Goal: Information Seeking & Learning: Compare options

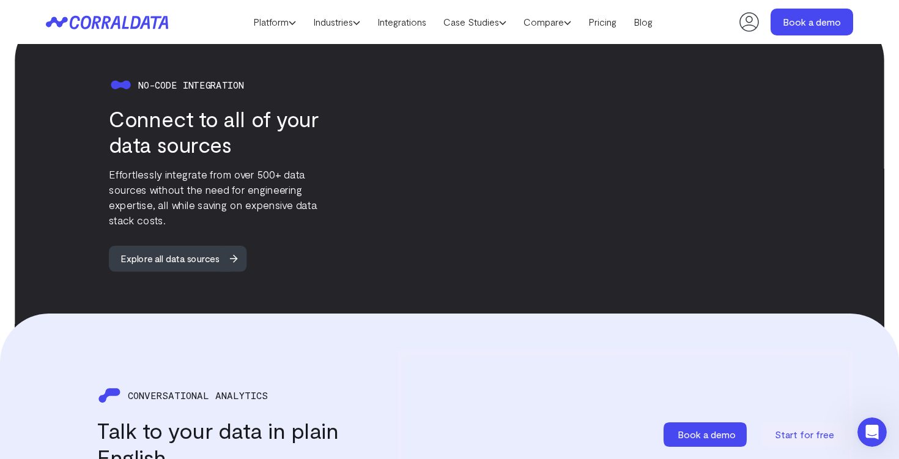
scroll to position [1215, 0]
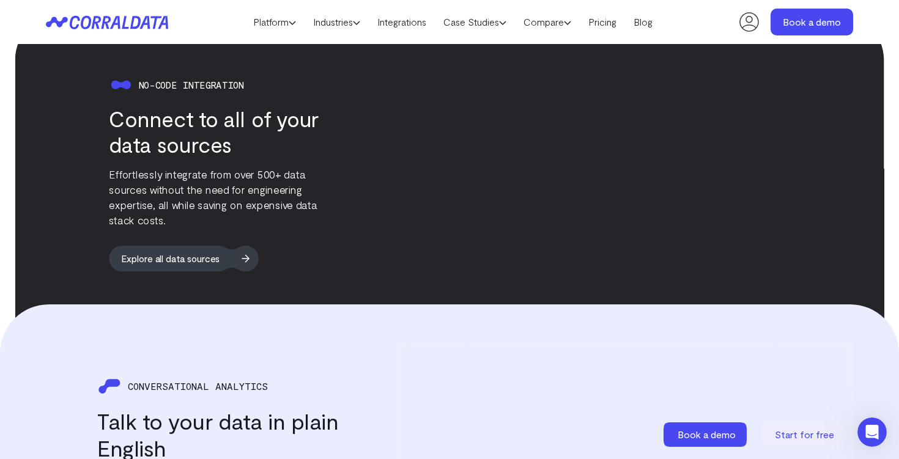
click at [175, 252] on span "Explore all data sources" at bounding box center [170, 258] width 122 height 26
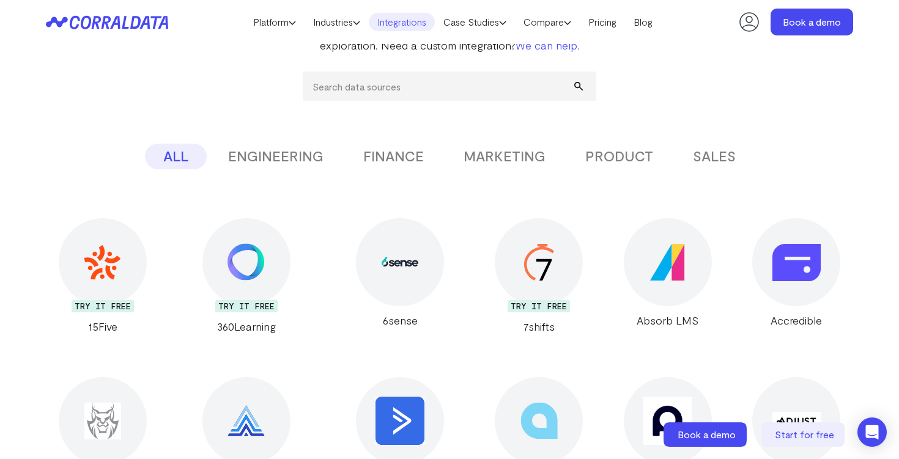
scroll to position [178, 0]
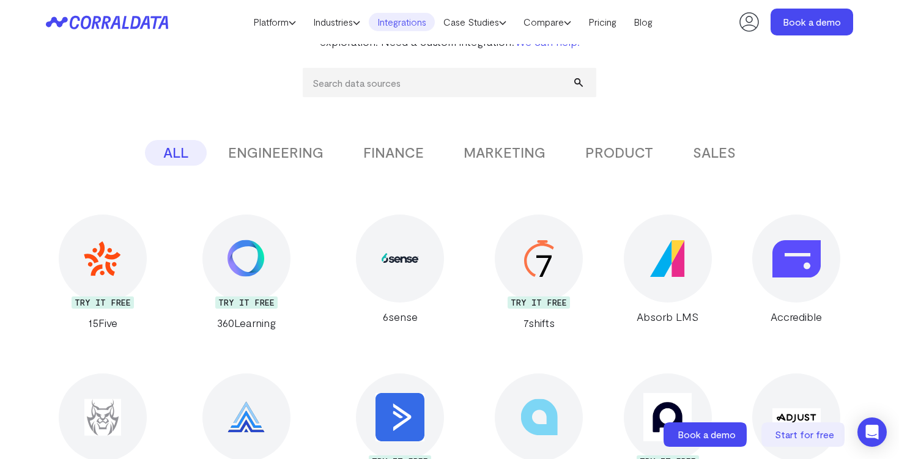
click at [290, 153] on button "ENGINEERING" at bounding box center [276, 153] width 132 height 26
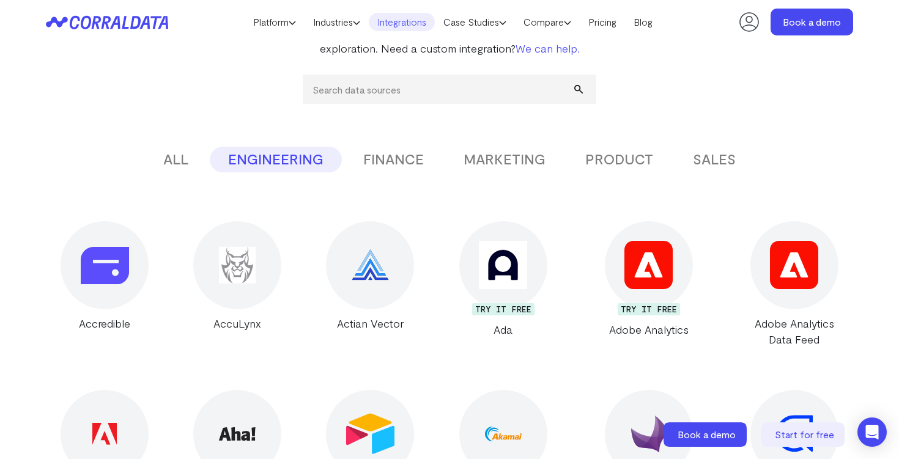
scroll to position [172, 0]
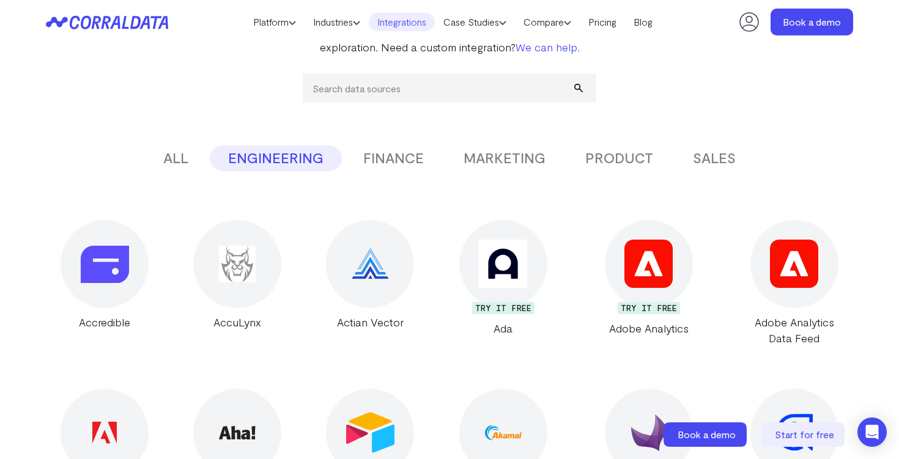
click at [392, 166] on button "FINANCE" at bounding box center [393, 158] width 97 height 26
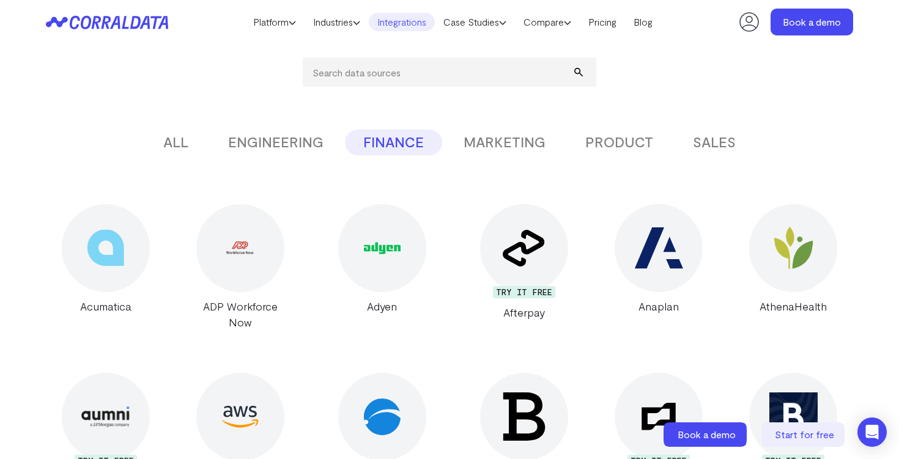
scroll to position [188, 0]
click at [496, 147] on button "MARKETING" at bounding box center [504, 143] width 119 height 26
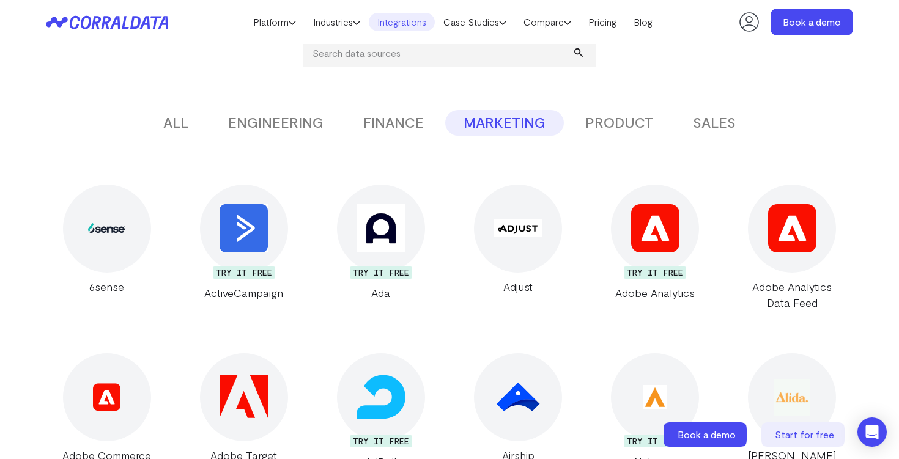
scroll to position [209, 0]
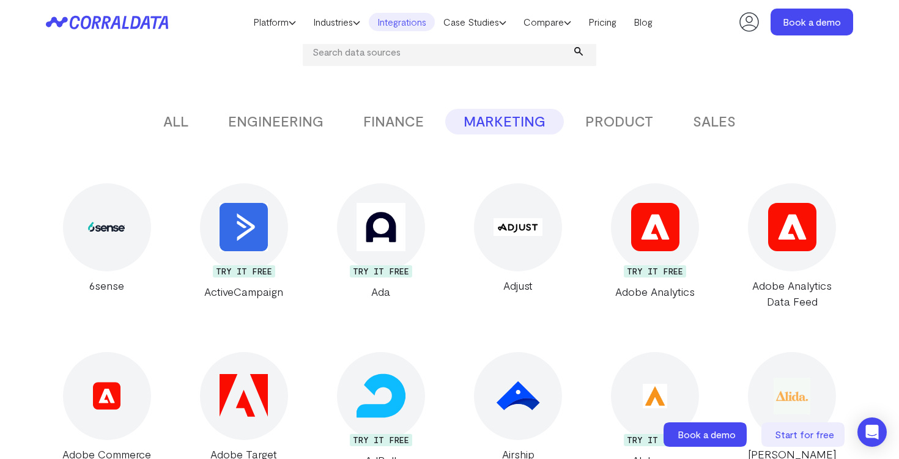
click at [606, 125] on button "PRODUCT" at bounding box center [619, 122] width 105 height 26
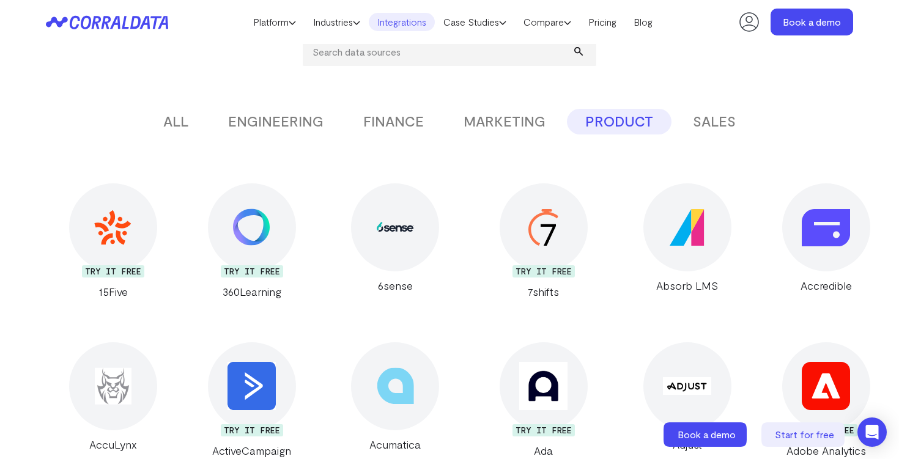
click at [712, 114] on button "SALES" at bounding box center [713, 122] width 79 height 26
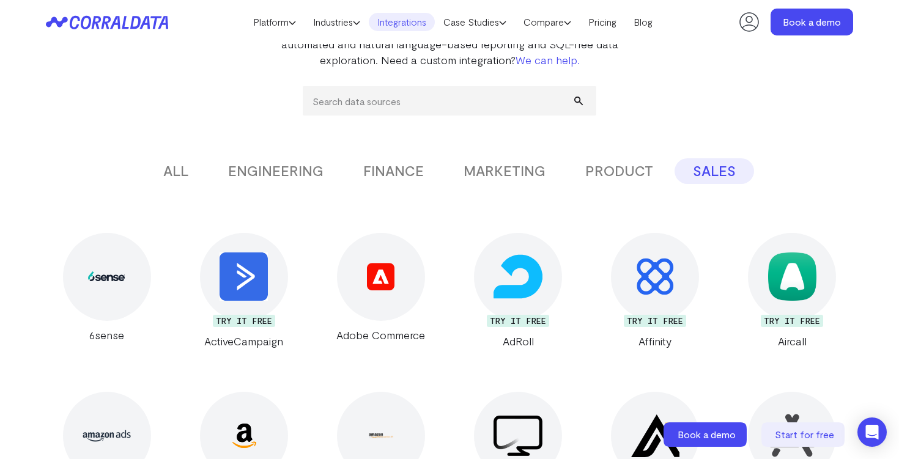
scroll to position [161, 0]
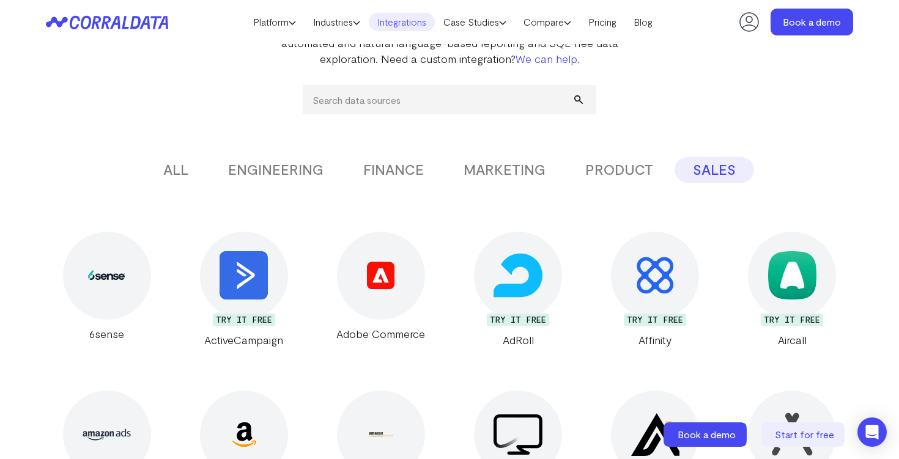
click at [179, 171] on button "ALL" at bounding box center [176, 170] width 62 height 26
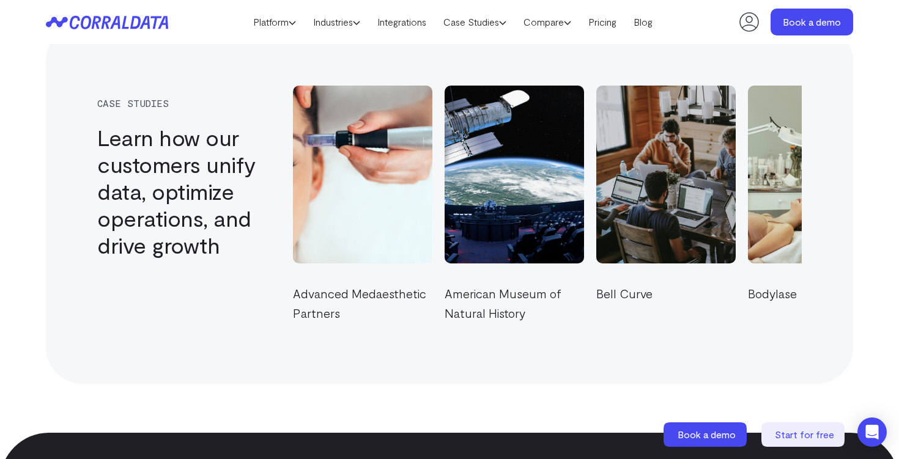
scroll to position [4196, 0]
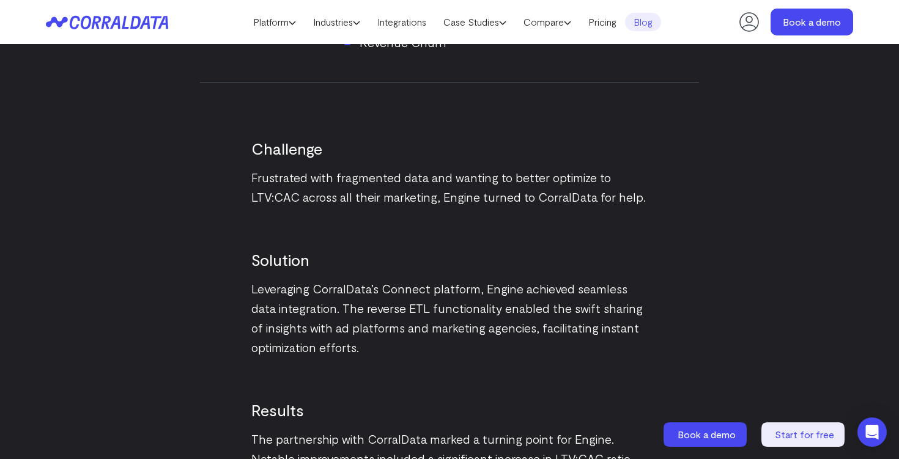
scroll to position [1176, 0]
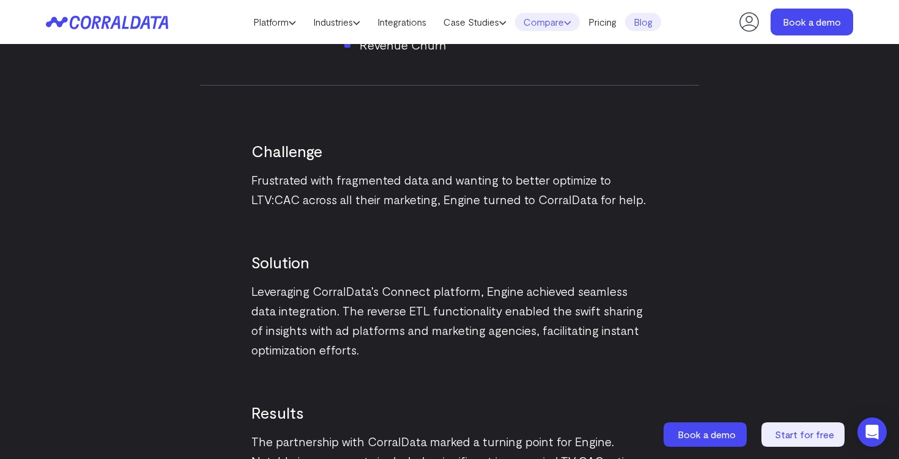
click at [571, 28] on link "Compare" at bounding box center [547, 22] width 65 height 18
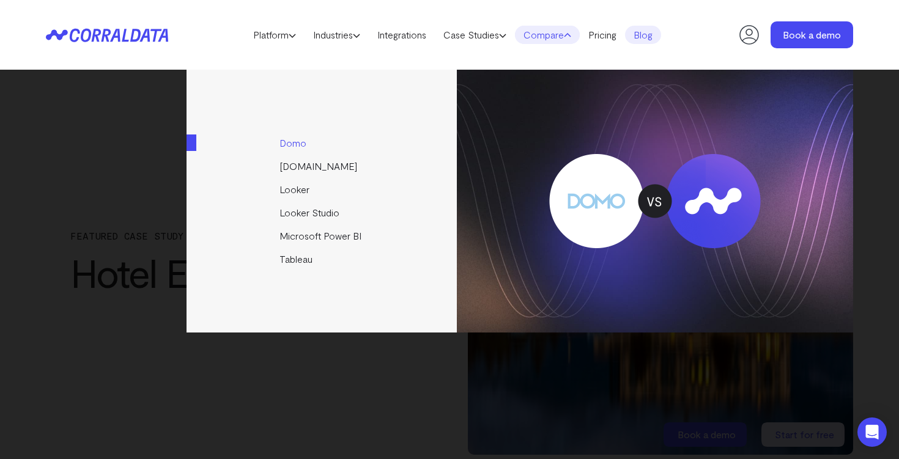
click at [291, 145] on link "Domo" at bounding box center [322, 142] width 272 height 23
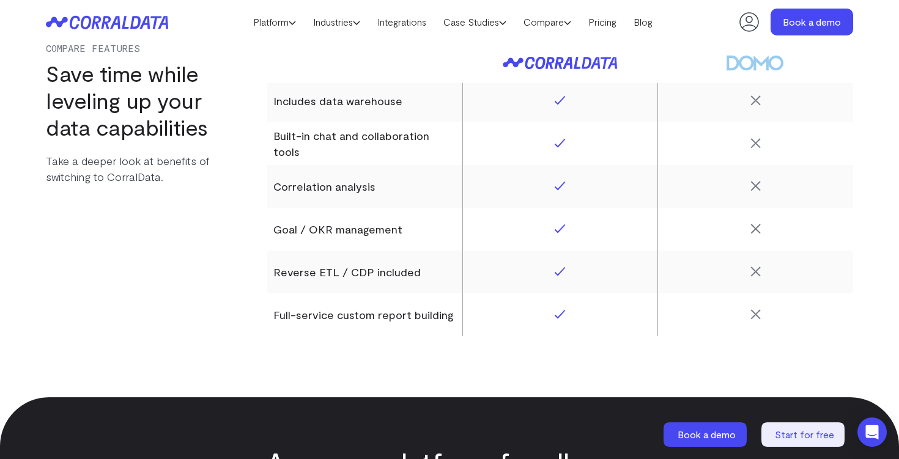
scroll to position [1791, 0]
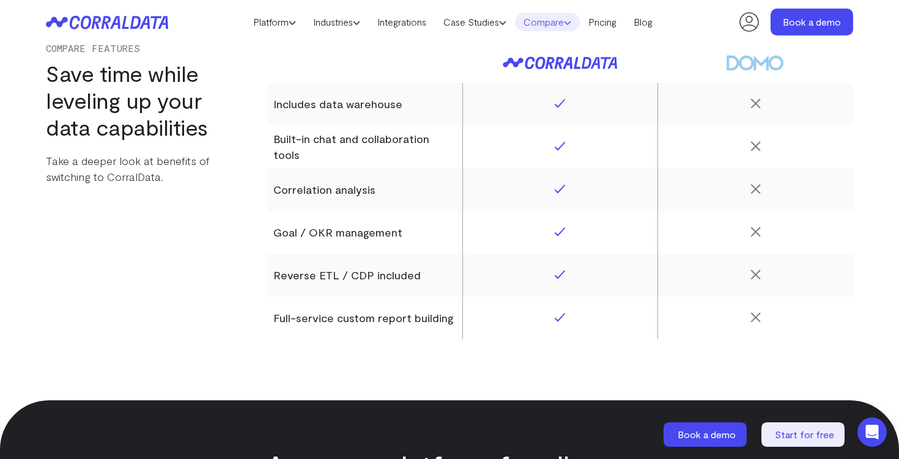
click at [561, 26] on link "Compare" at bounding box center [547, 22] width 65 height 18
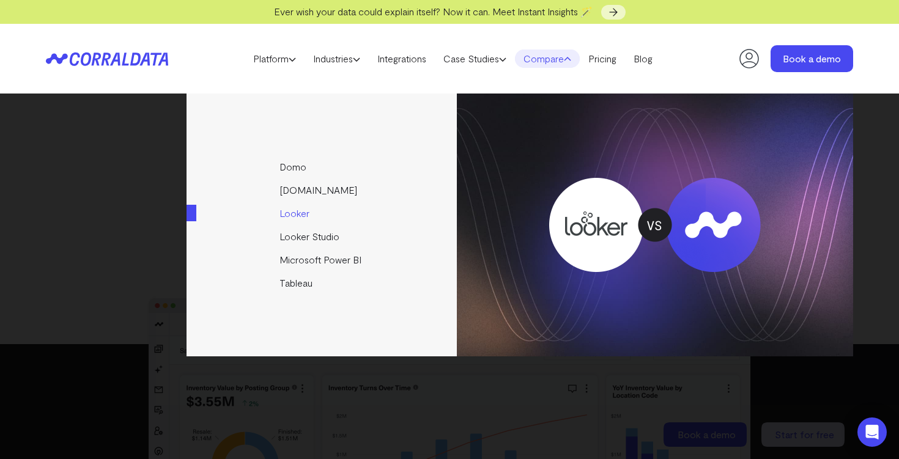
click at [295, 209] on link "Looker" at bounding box center [322, 213] width 272 height 23
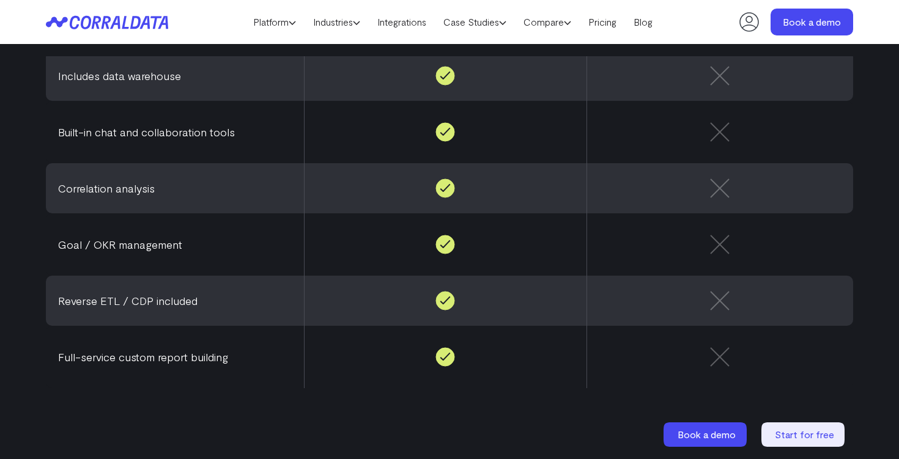
scroll to position [1168, 0]
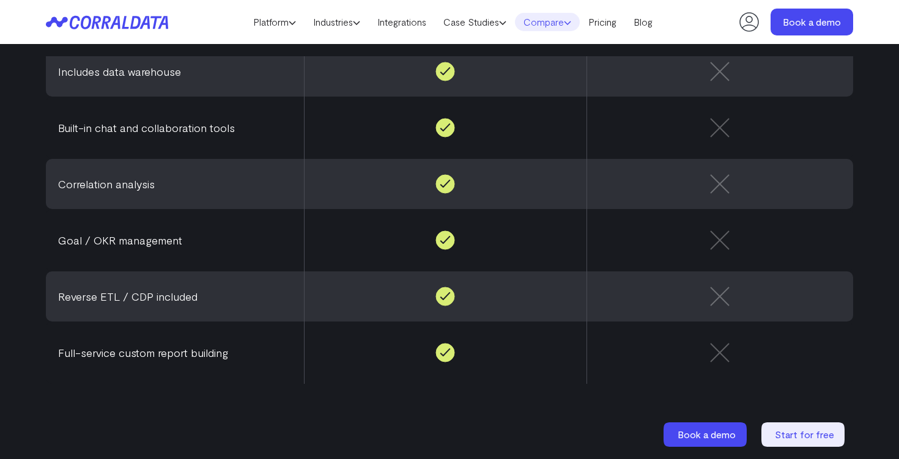
click at [554, 27] on link "Compare" at bounding box center [547, 22] width 65 height 18
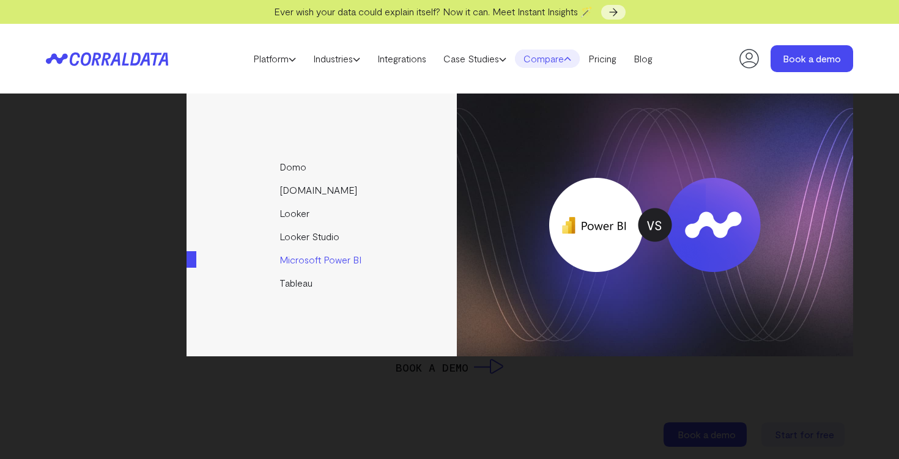
click at [312, 264] on link "Microsoft Power BI" at bounding box center [322, 259] width 272 height 23
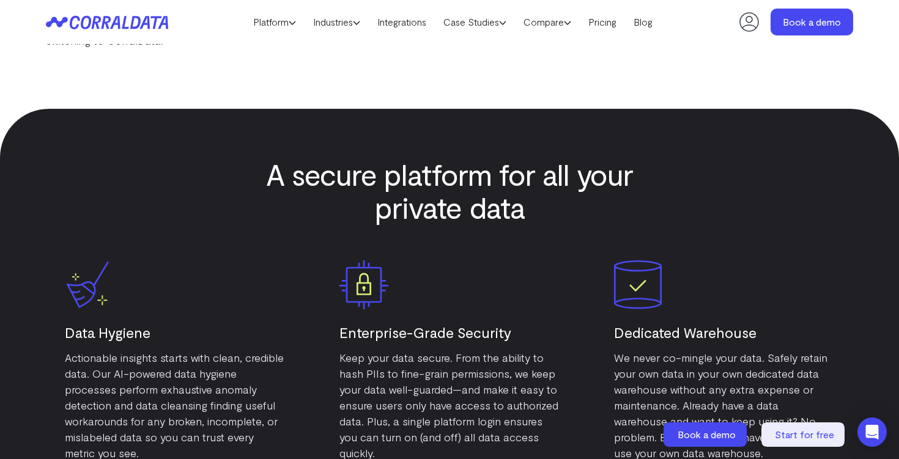
scroll to position [5827, 0]
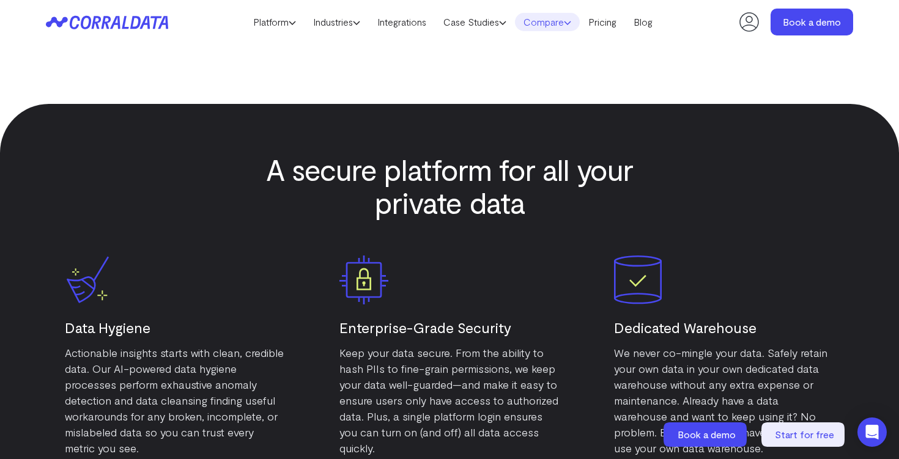
click at [538, 21] on link "Compare" at bounding box center [547, 22] width 65 height 18
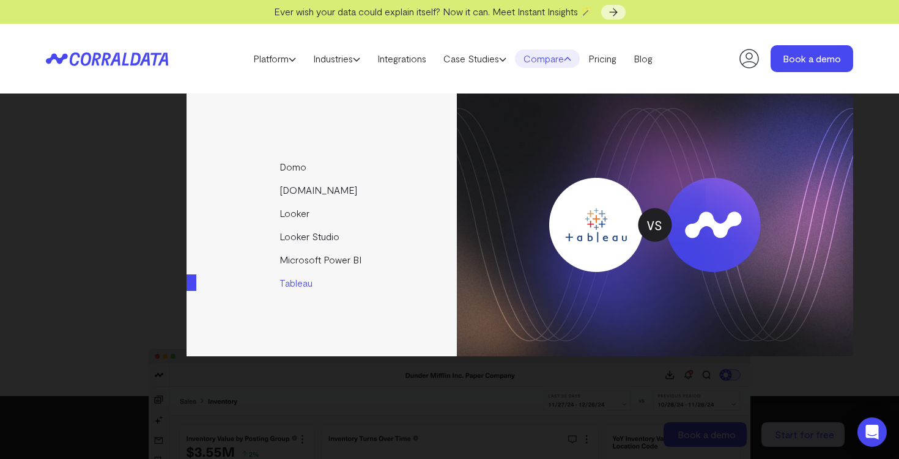
click at [298, 285] on link "Tableau" at bounding box center [322, 282] width 272 height 23
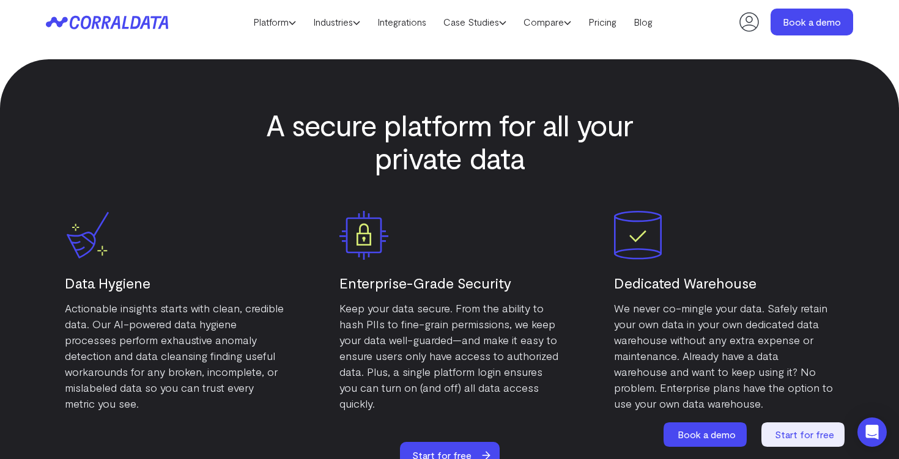
scroll to position [5908, 0]
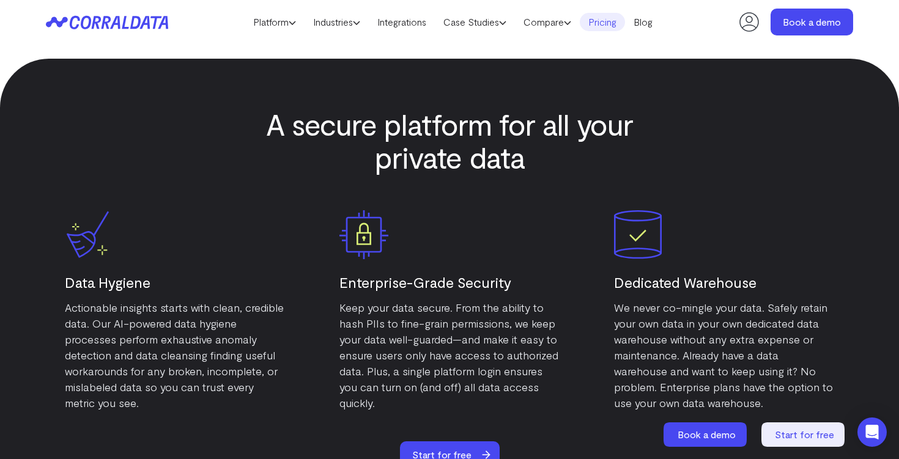
click at [621, 25] on link "Pricing" at bounding box center [601, 22] width 45 height 18
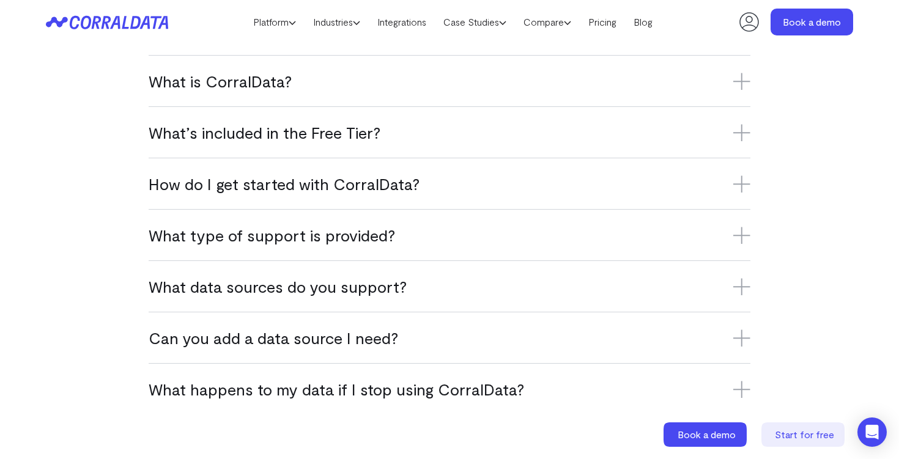
scroll to position [780, 0]
click at [738, 239] on icon at bounding box center [741, 235] width 17 height 17
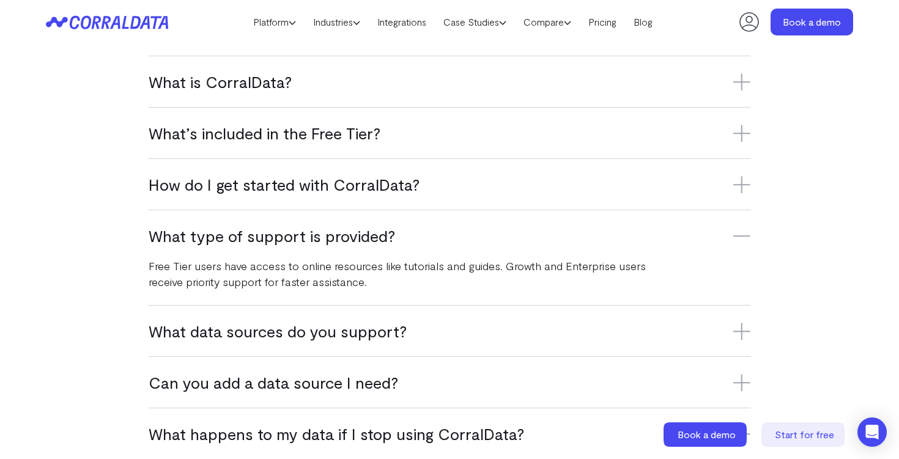
click at [738, 239] on icon at bounding box center [741, 235] width 17 height 17
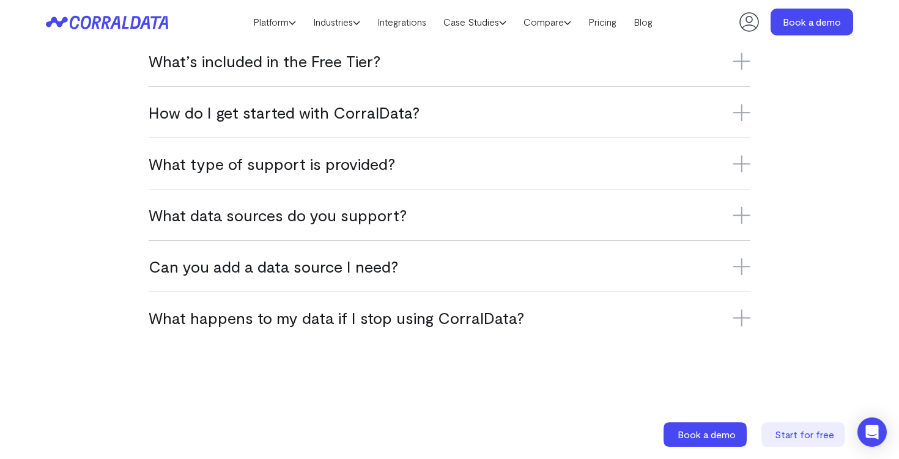
scroll to position [853, 0]
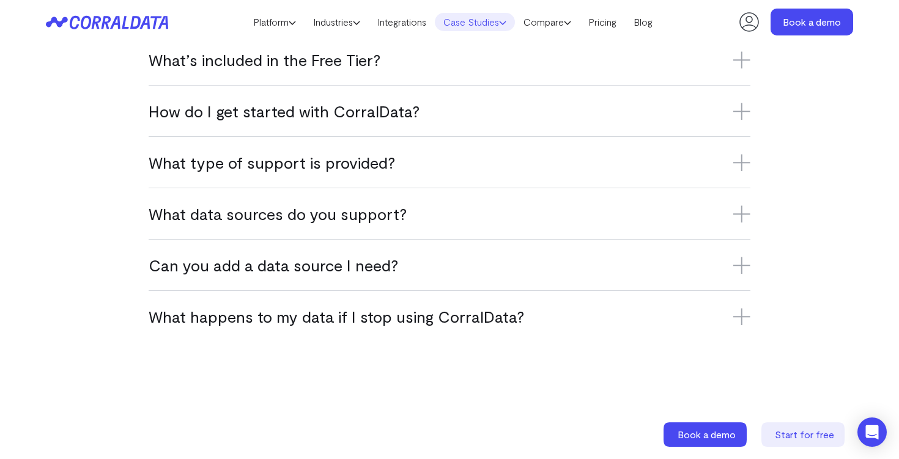
click at [479, 25] on link "Case Studies" at bounding box center [475, 22] width 80 height 18
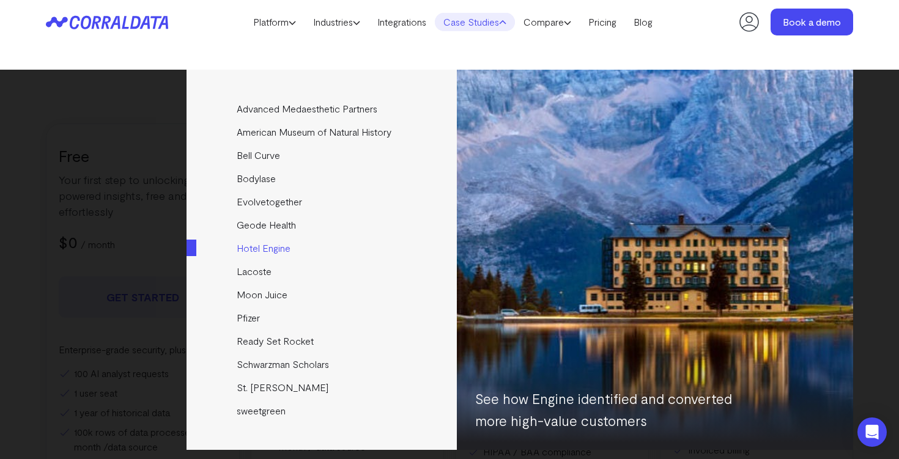
scroll to position [141, 0]
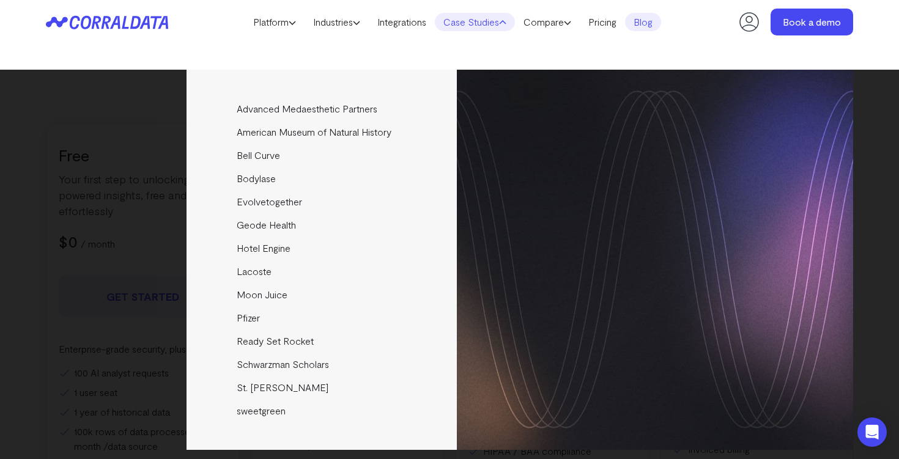
click at [661, 21] on link "Blog" at bounding box center [643, 22] width 36 height 18
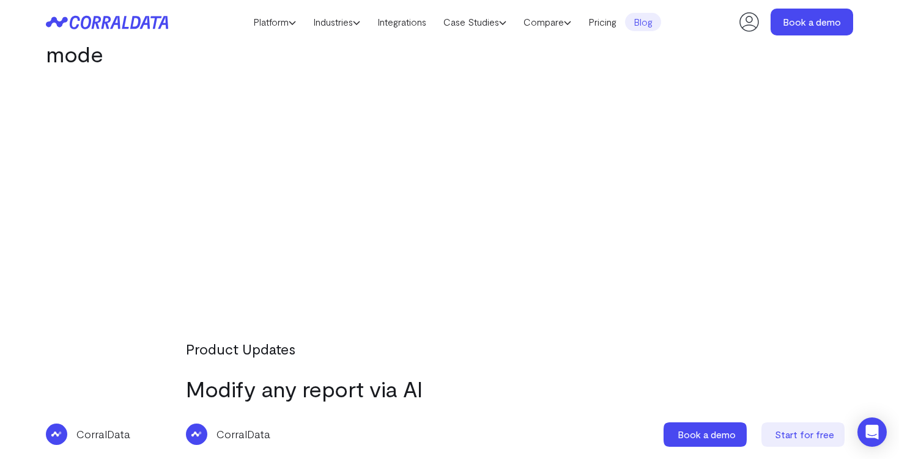
scroll to position [4012, 0]
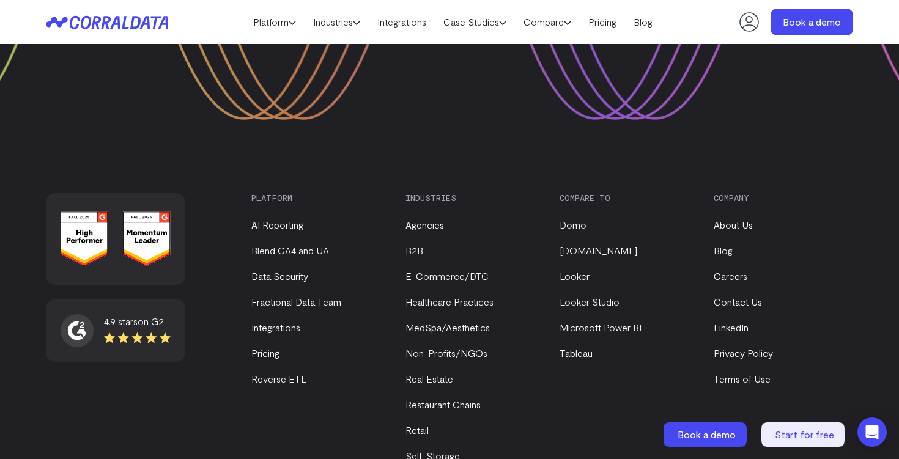
scroll to position [1732, 0]
